Goal: Information Seeking & Learning: Check status

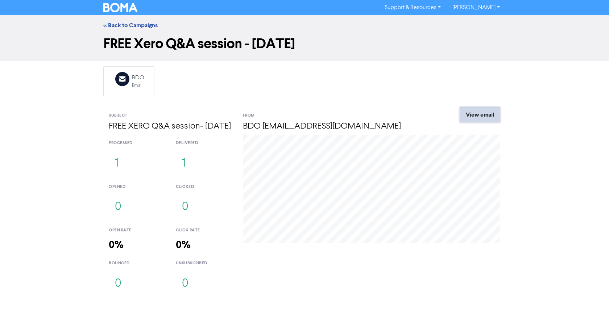
click at [492, 116] on link "View email" at bounding box center [480, 114] width 41 height 15
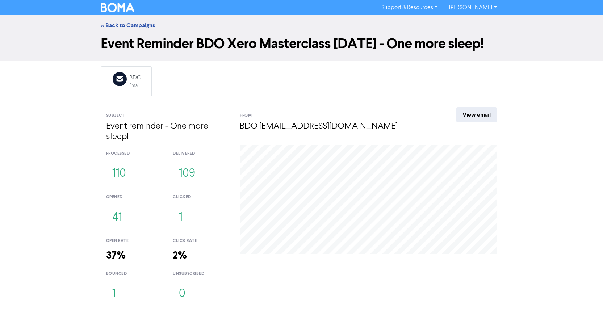
click at [116, 21] on div "<< Back to Campaigns" at bounding box center [301, 25] width 413 height 9
click at [117, 24] on link "<< Back to Campaigns" at bounding box center [128, 25] width 54 height 7
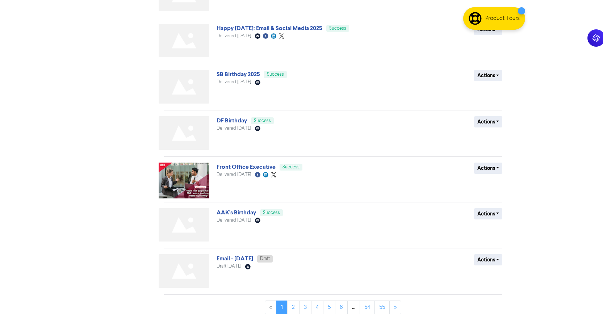
scroll to position [222, 0]
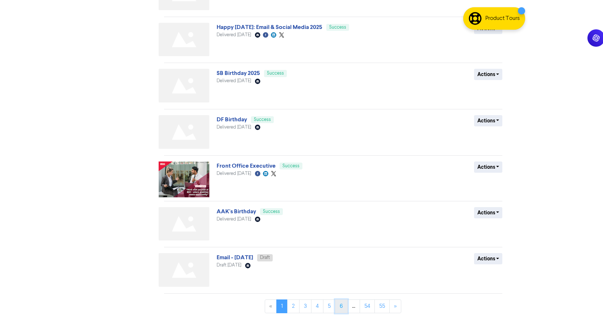
click at [345, 309] on link "6" at bounding box center [341, 307] width 13 height 14
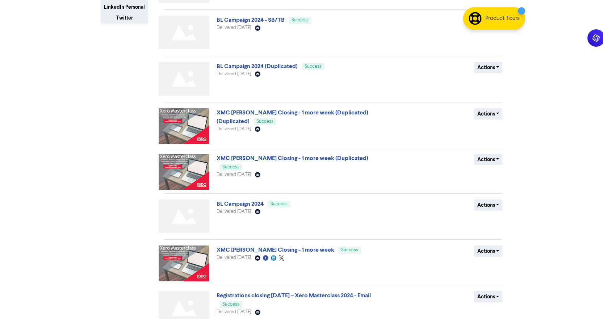
scroll to position [220, 0]
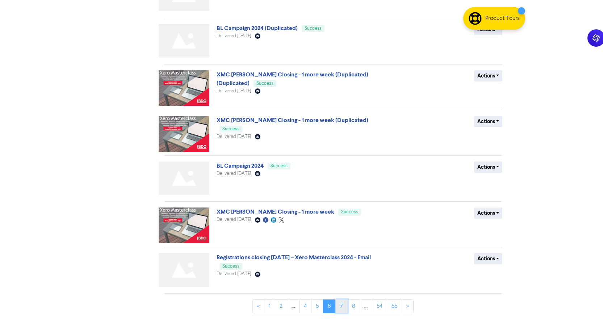
click at [342, 308] on link "7" at bounding box center [342, 307] width 12 height 14
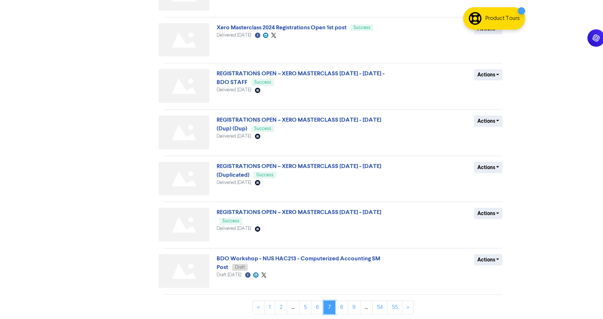
scroll to position [223, 0]
click at [354, 308] on link "9" at bounding box center [354, 307] width 13 height 14
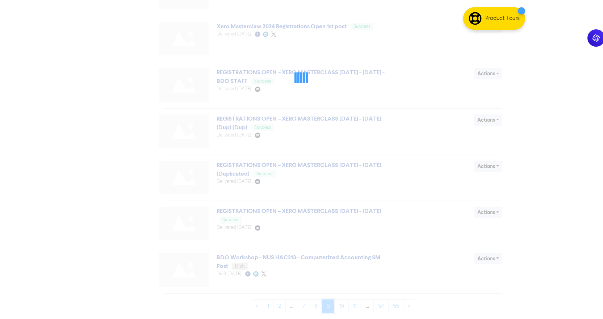
scroll to position [0, 0]
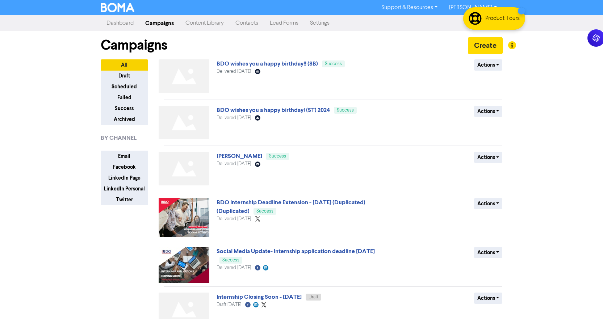
click at [57, 108] on div "Support & Resources Video Tutorials FAQ & Guides Marketing Education Eunice Faa…" at bounding box center [301, 159] width 603 height 319
